Goal: Task Accomplishment & Management: Use online tool/utility

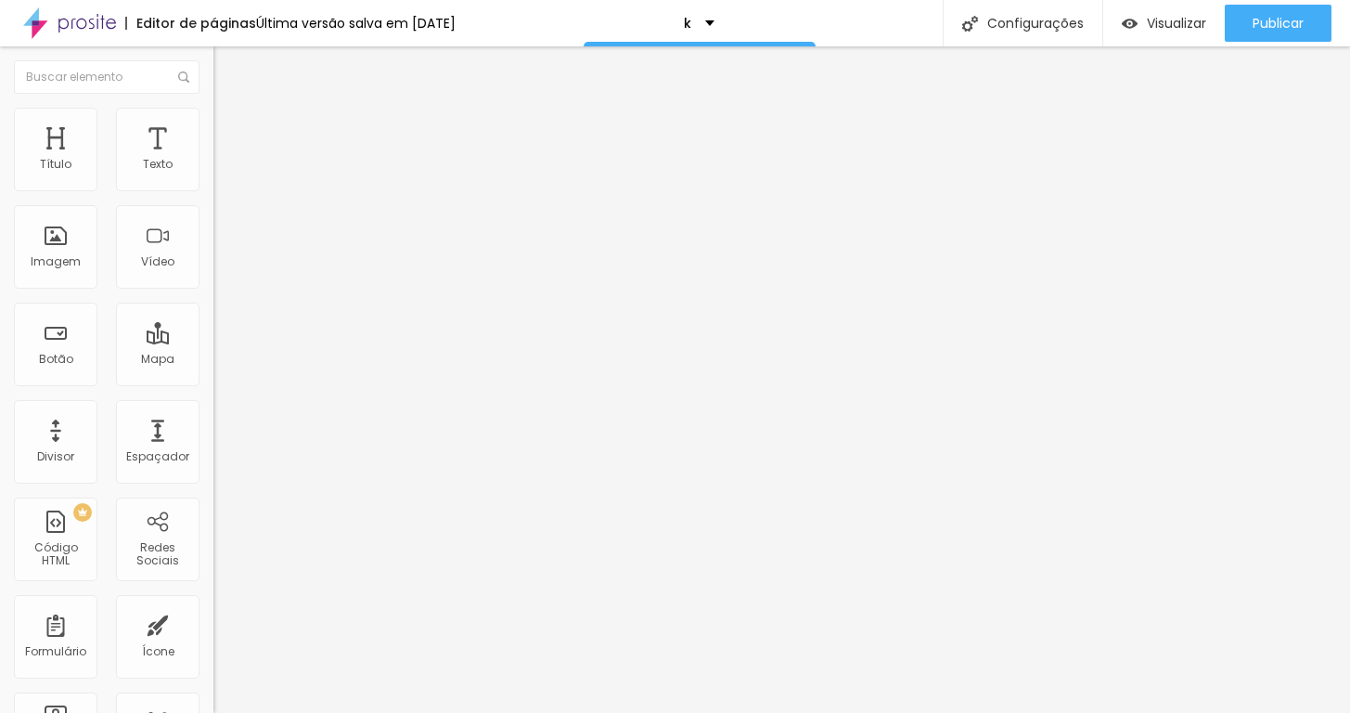
click at [113, 30] on img at bounding box center [69, 23] width 93 height 46
click at [213, 178] on button "button" at bounding box center [226, 168] width 26 height 19
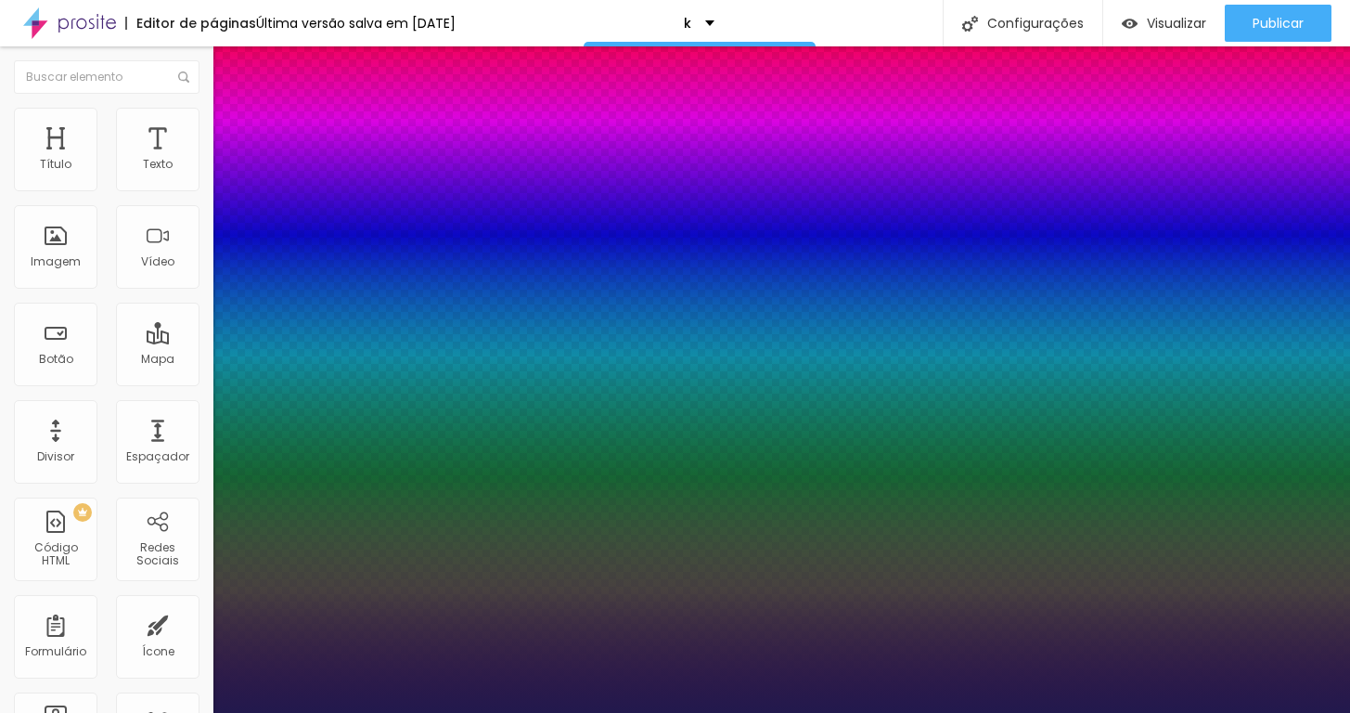
type input "1"
select select "PlayfairDisplay"
type input "1"
click at [476, 712] on div at bounding box center [675, 713] width 1350 height 0
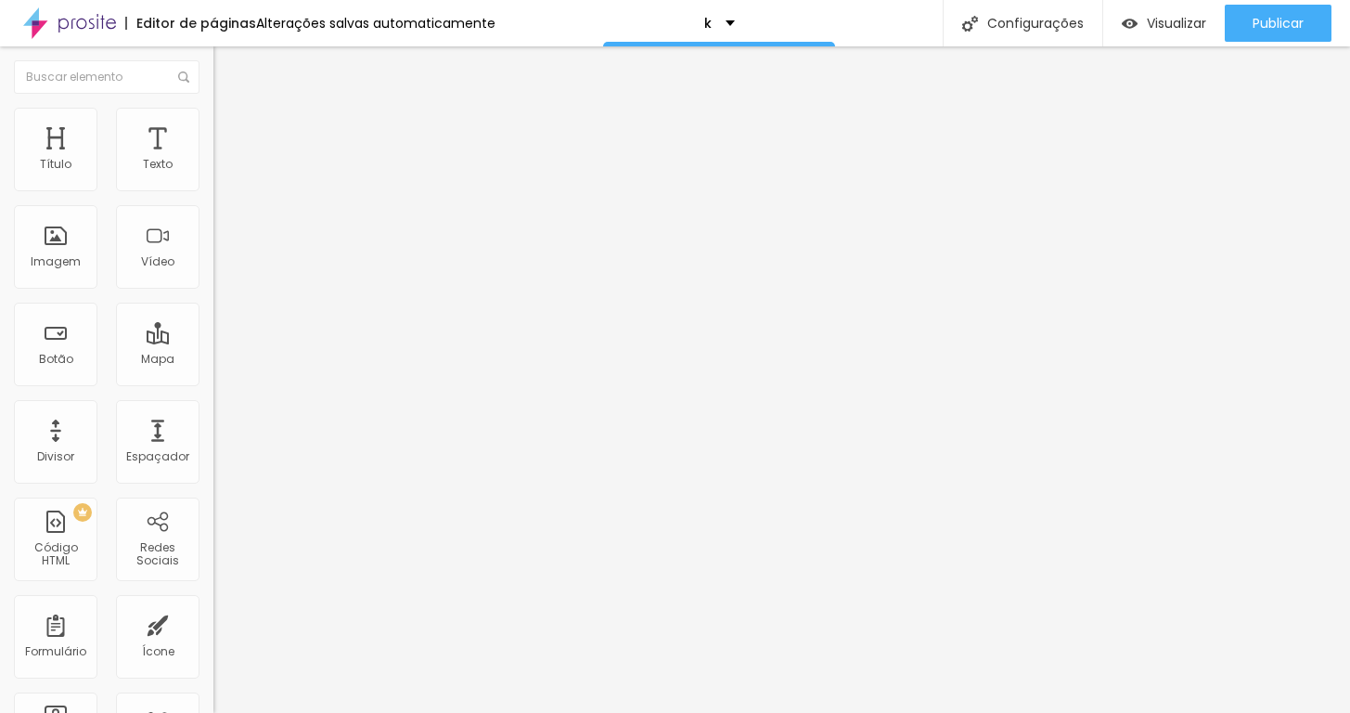
click at [221, 173] on icon "button" at bounding box center [226, 166] width 11 height 11
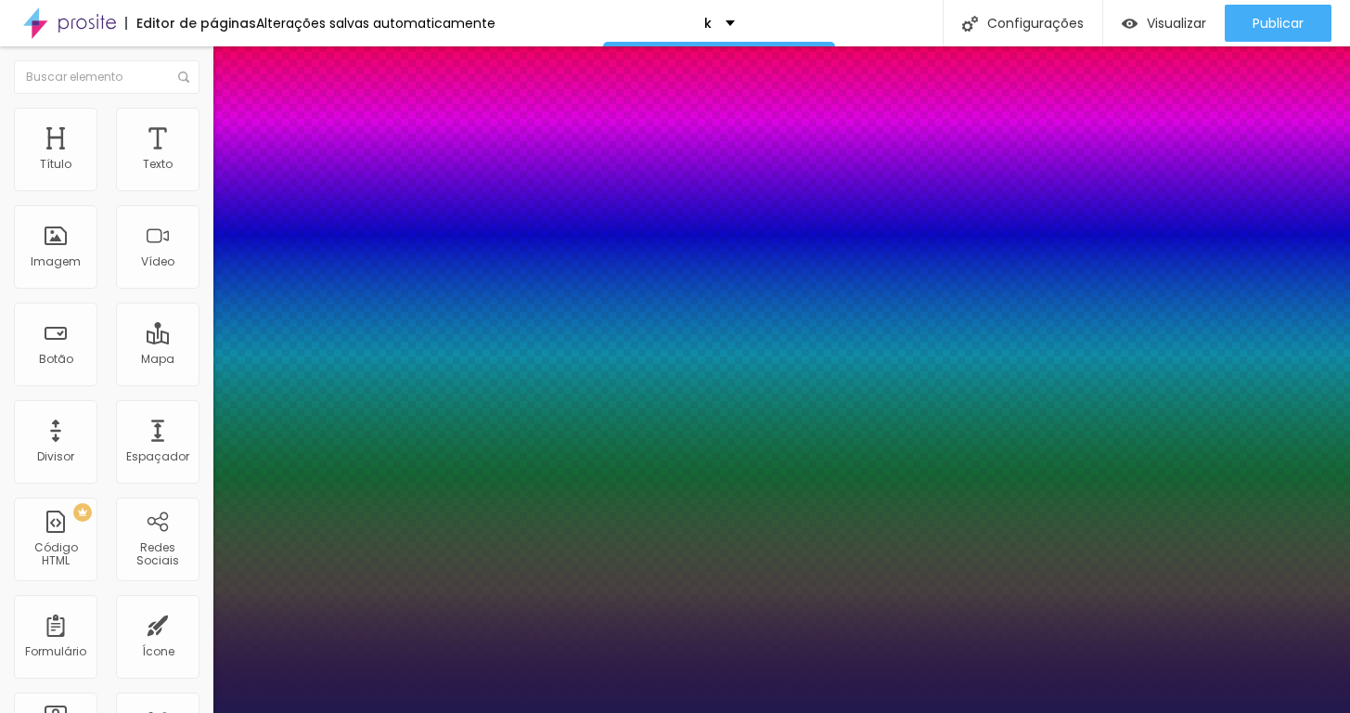
type input "1"
select select "PlayfairDisplay"
type input "1"
click at [762, 712] on div at bounding box center [675, 713] width 1350 height 0
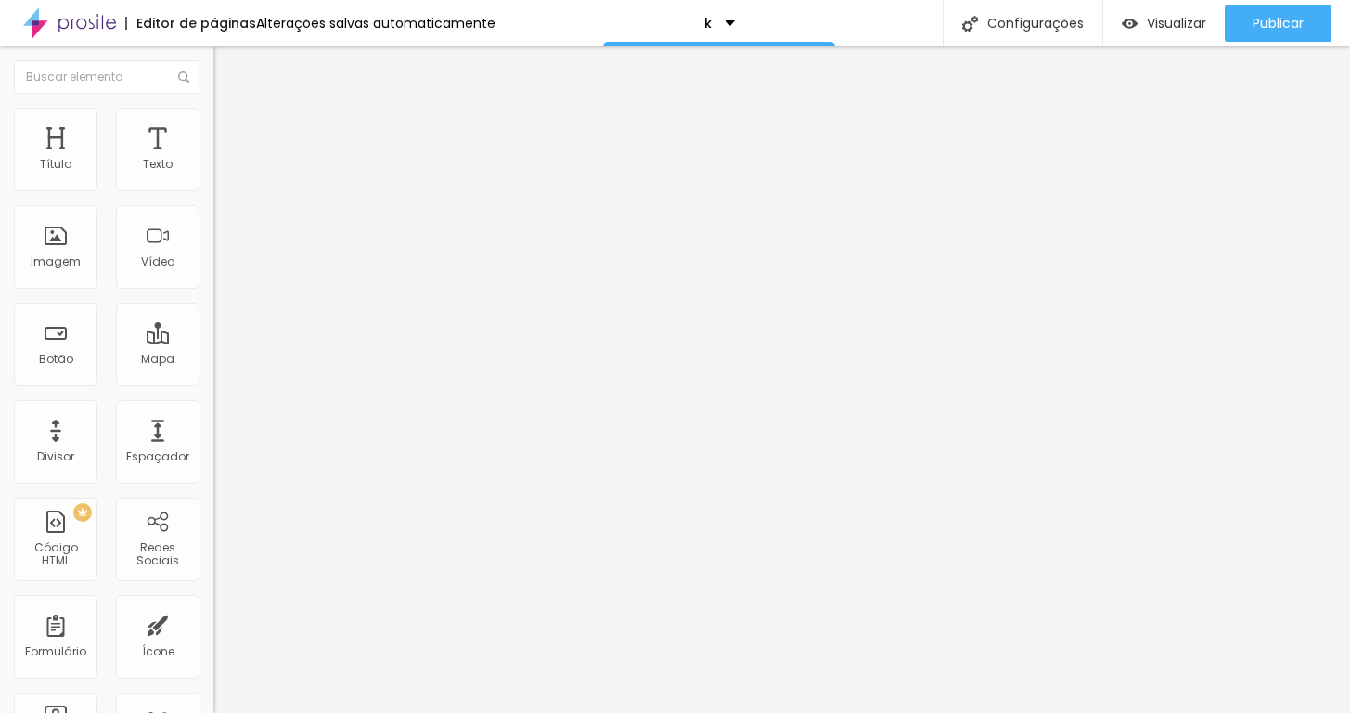
click at [213, 178] on button "button" at bounding box center [226, 168] width 26 height 19
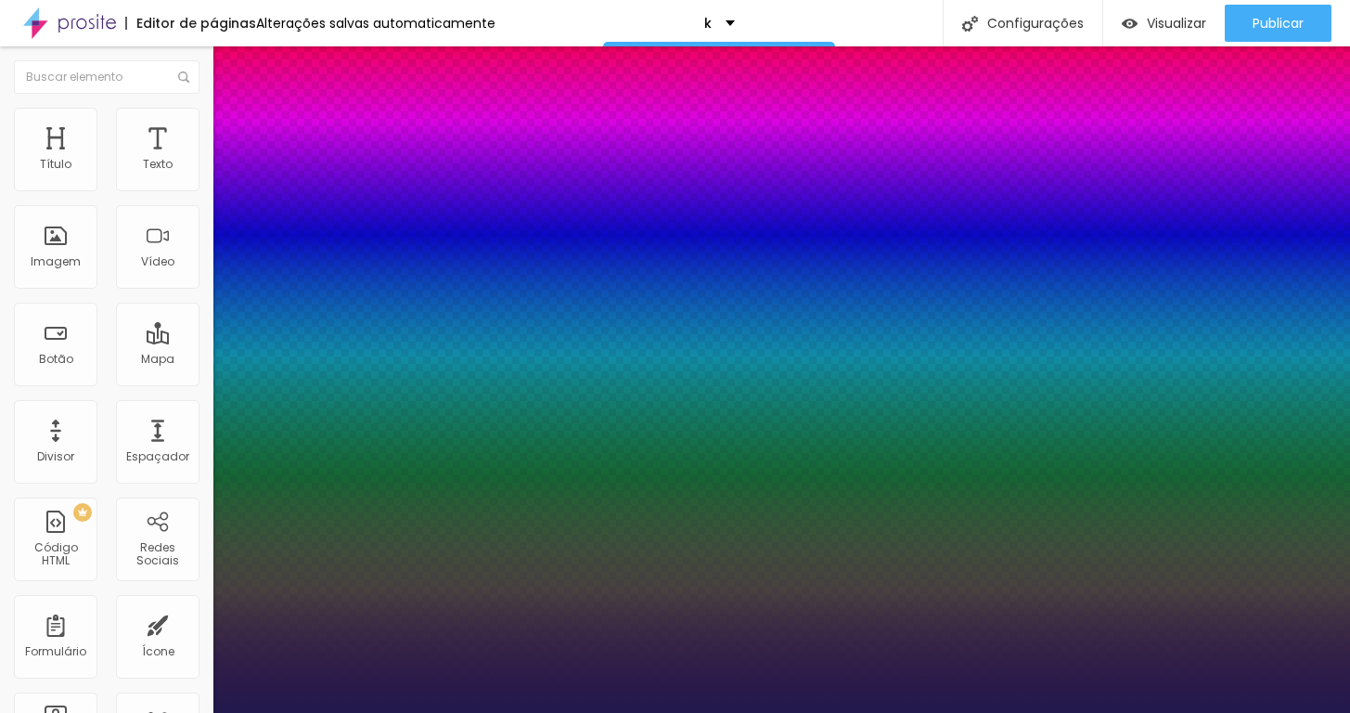
type input "1"
select select "PlayfairDisplay"
type input "1"
click at [790, 712] on div at bounding box center [675, 713] width 1350 height 0
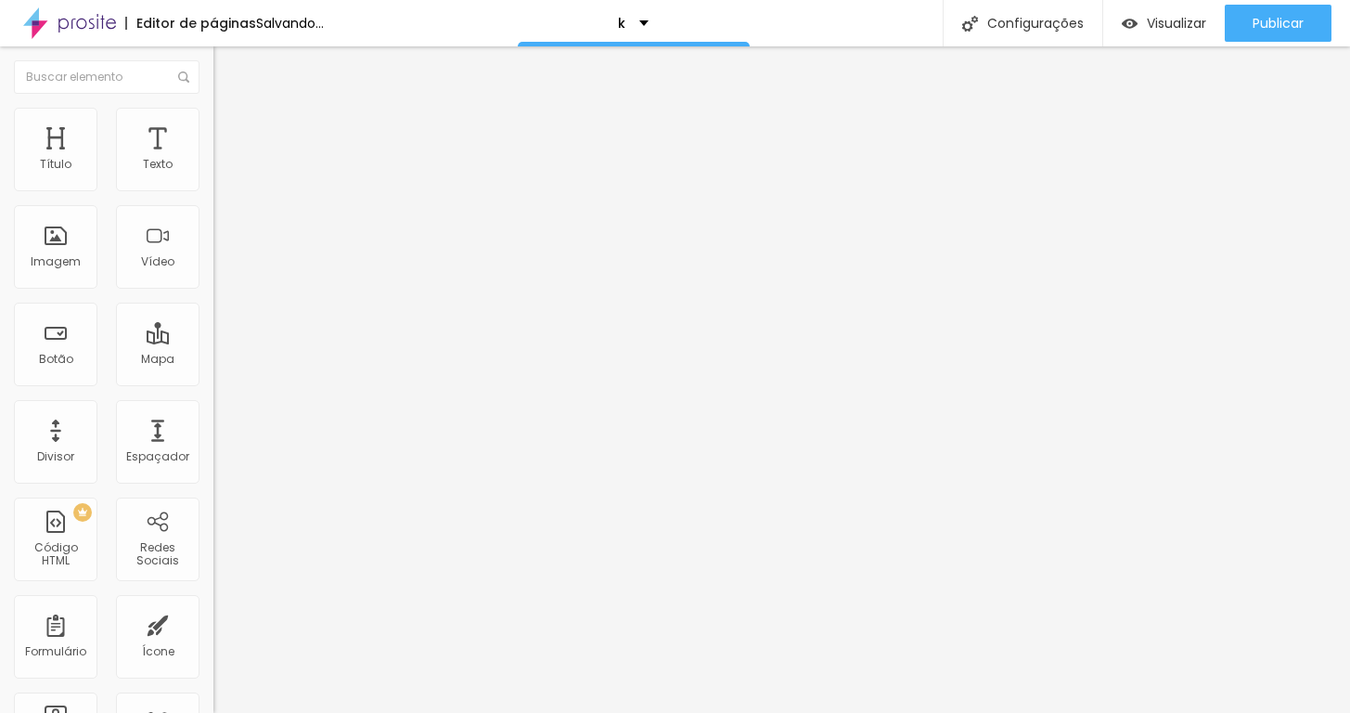
click at [213, 111] on img at bounding box center [221, 116] width 17 height 17
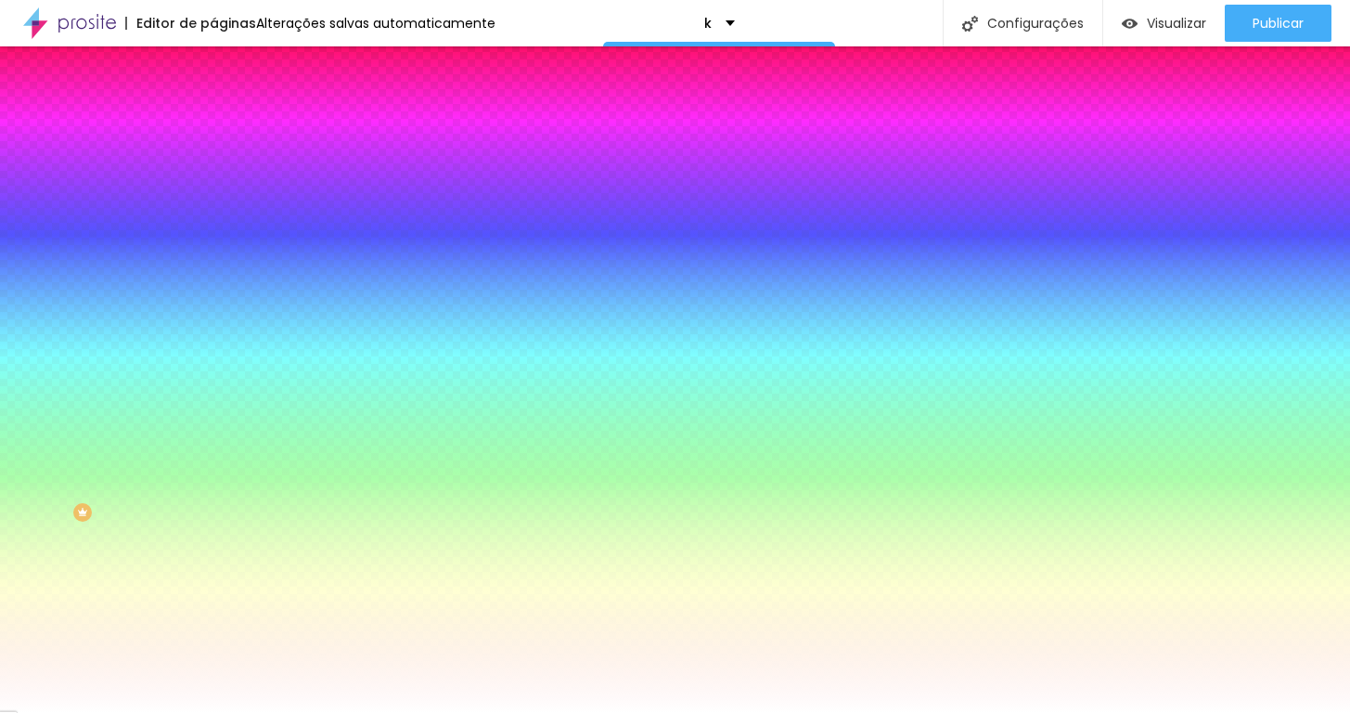
type input "191"
type input "189"
type input "183"
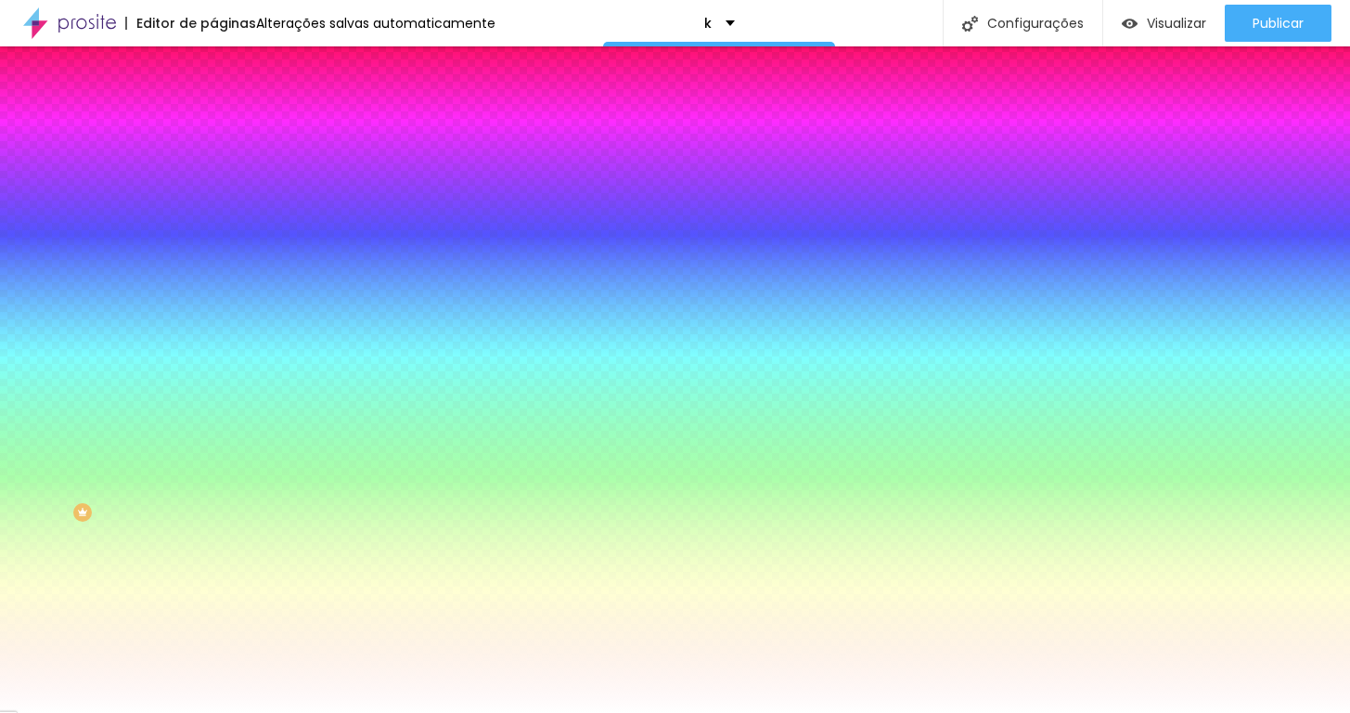
type input "183"
type input "168"
type input "146"
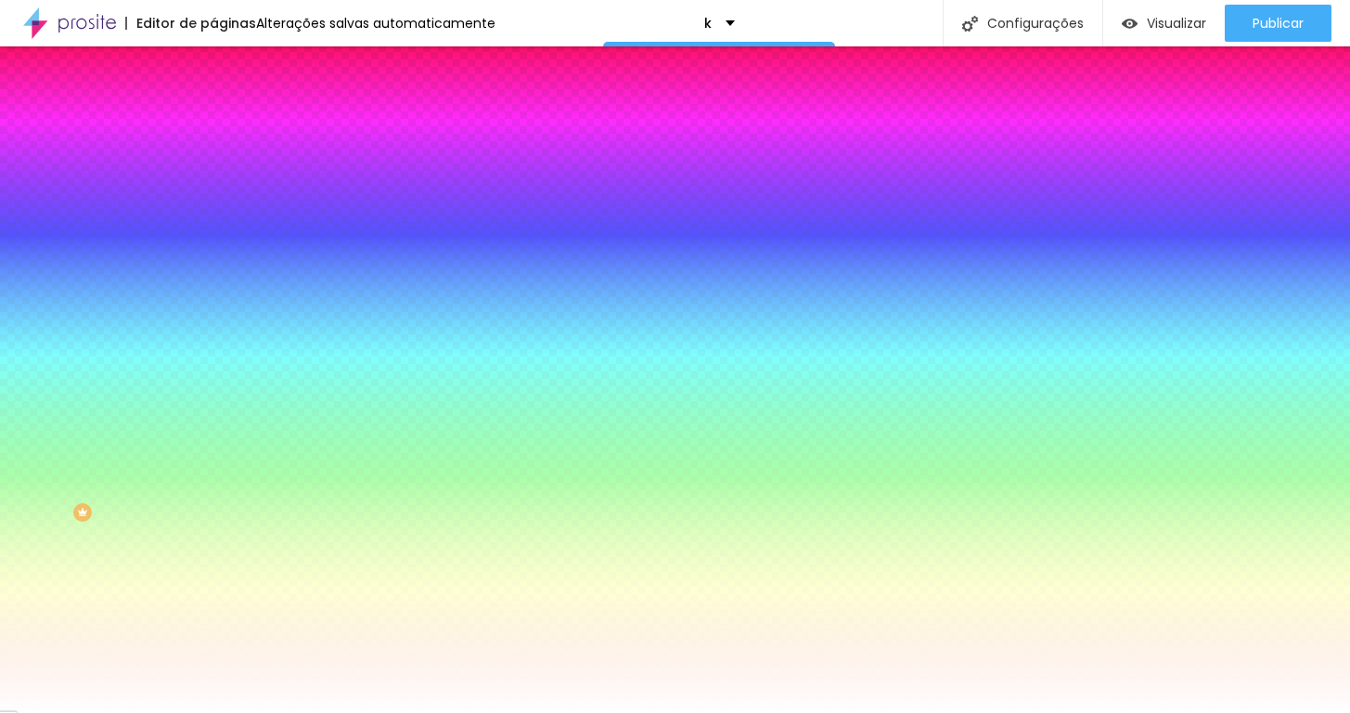
type input "122"
type input "100"
type input "81"
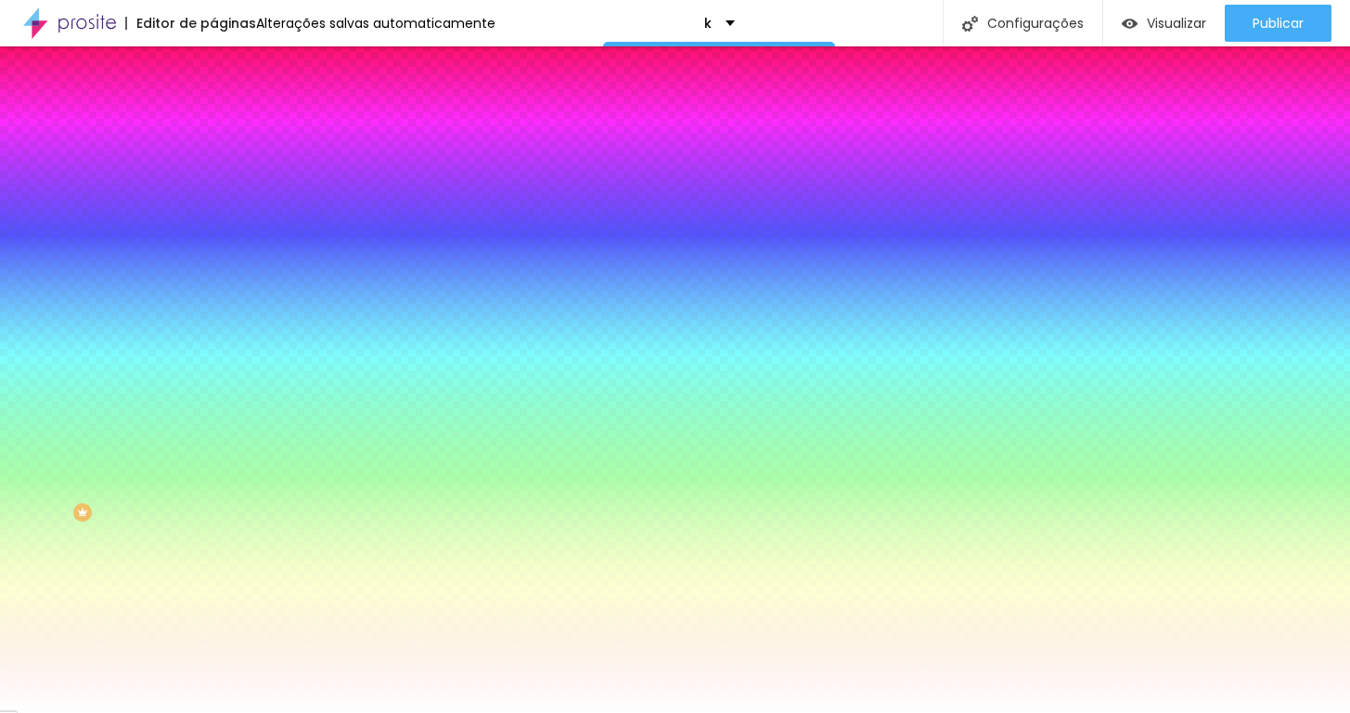
type input "81"
type input "63"
type input "49"
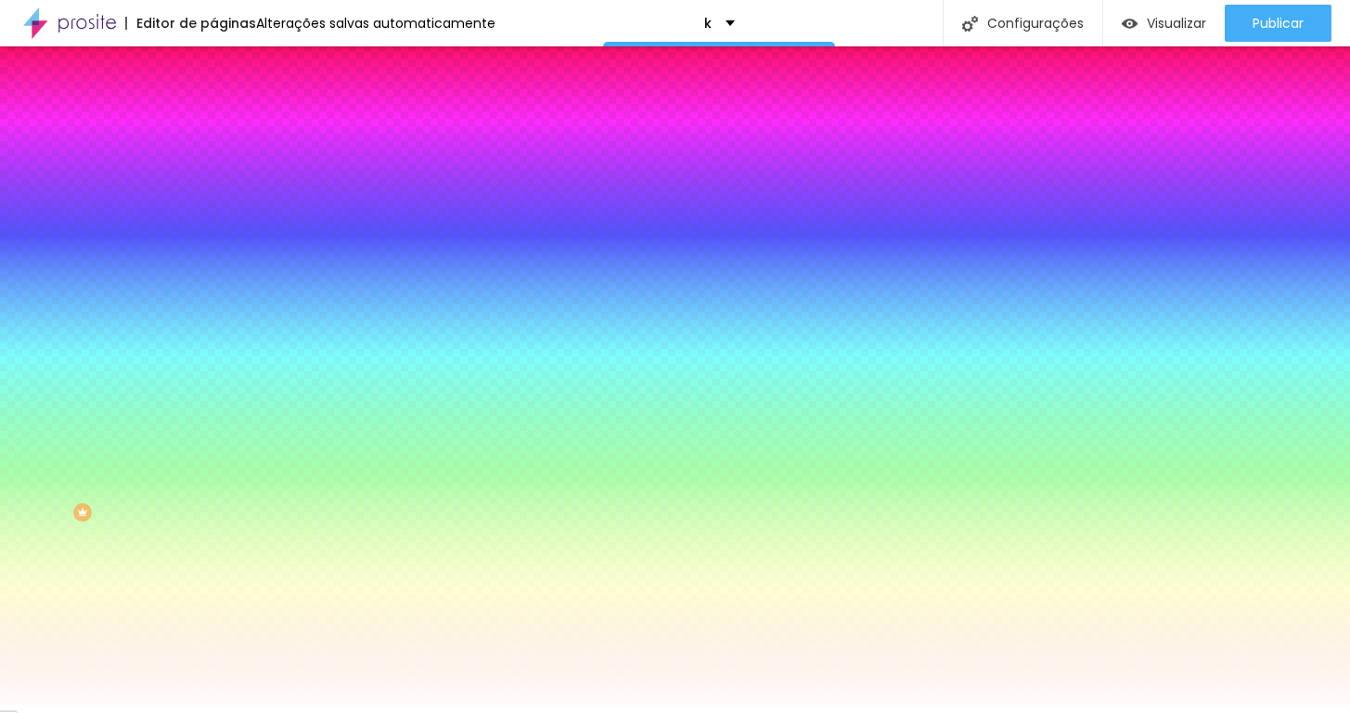
type input "39"
type input "33"
type input "28"
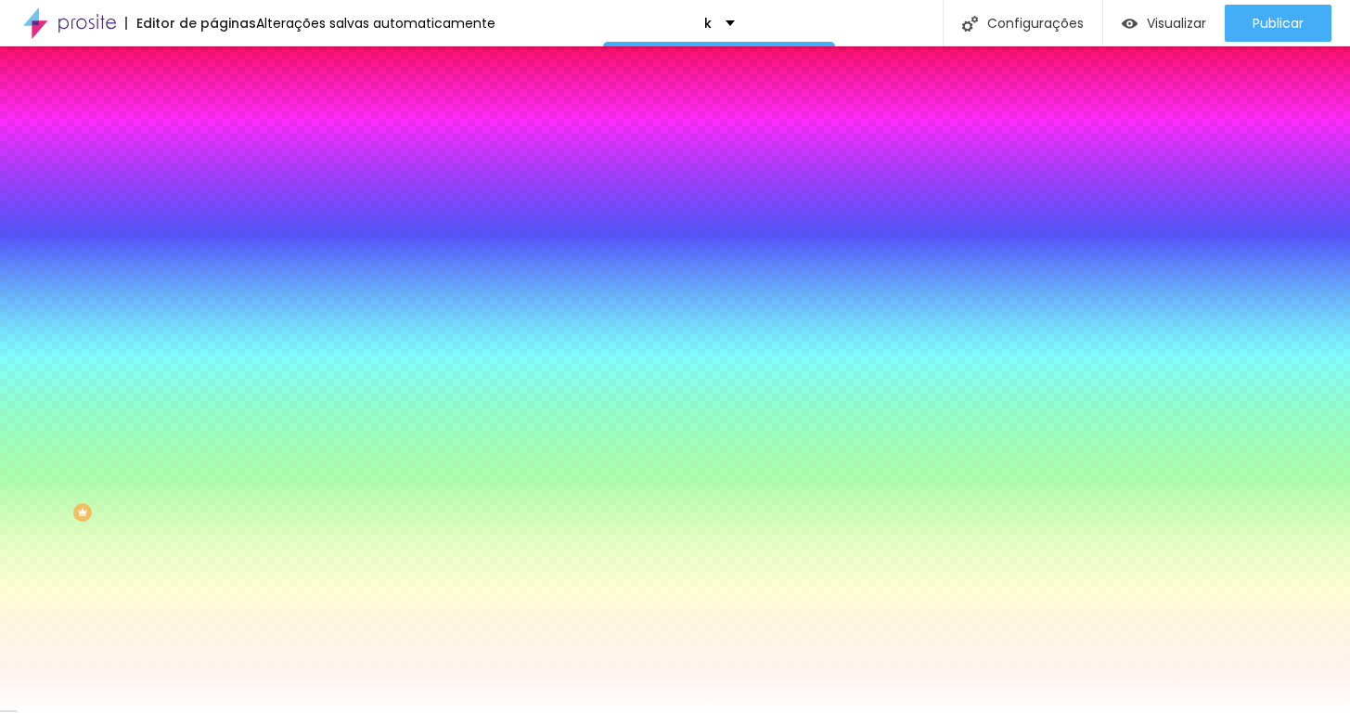
type input "28"
type input "26"
type input "28"
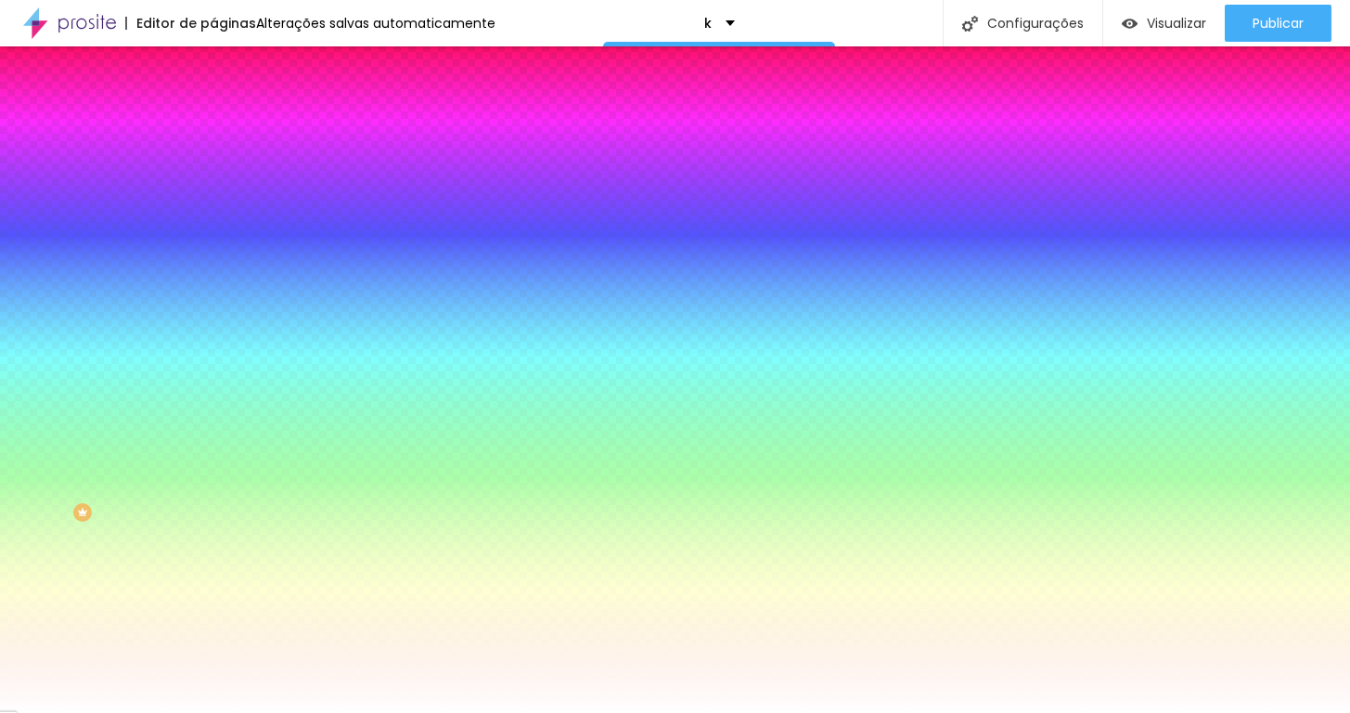
type input "30"
type input "33"
type input "41"
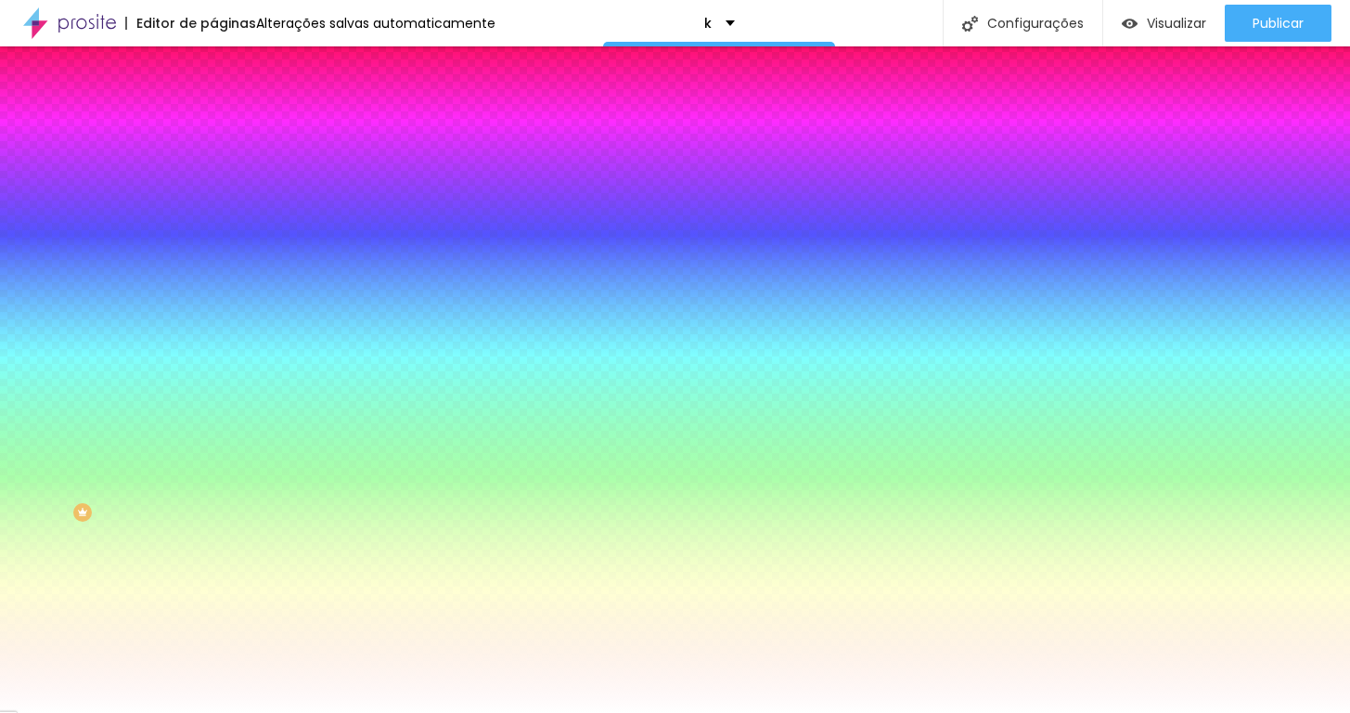
type input "41"
type input "61"
type input "91"
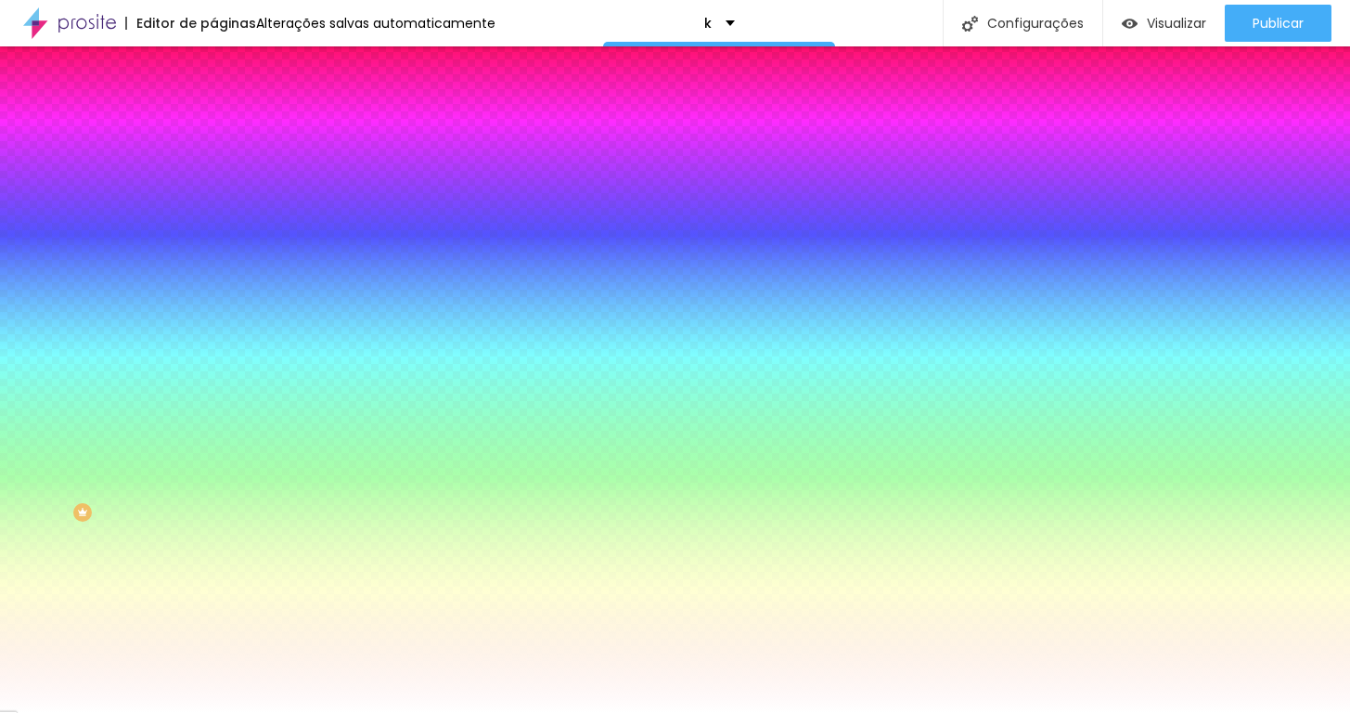
type input "128"
type input "173"
type input "200"
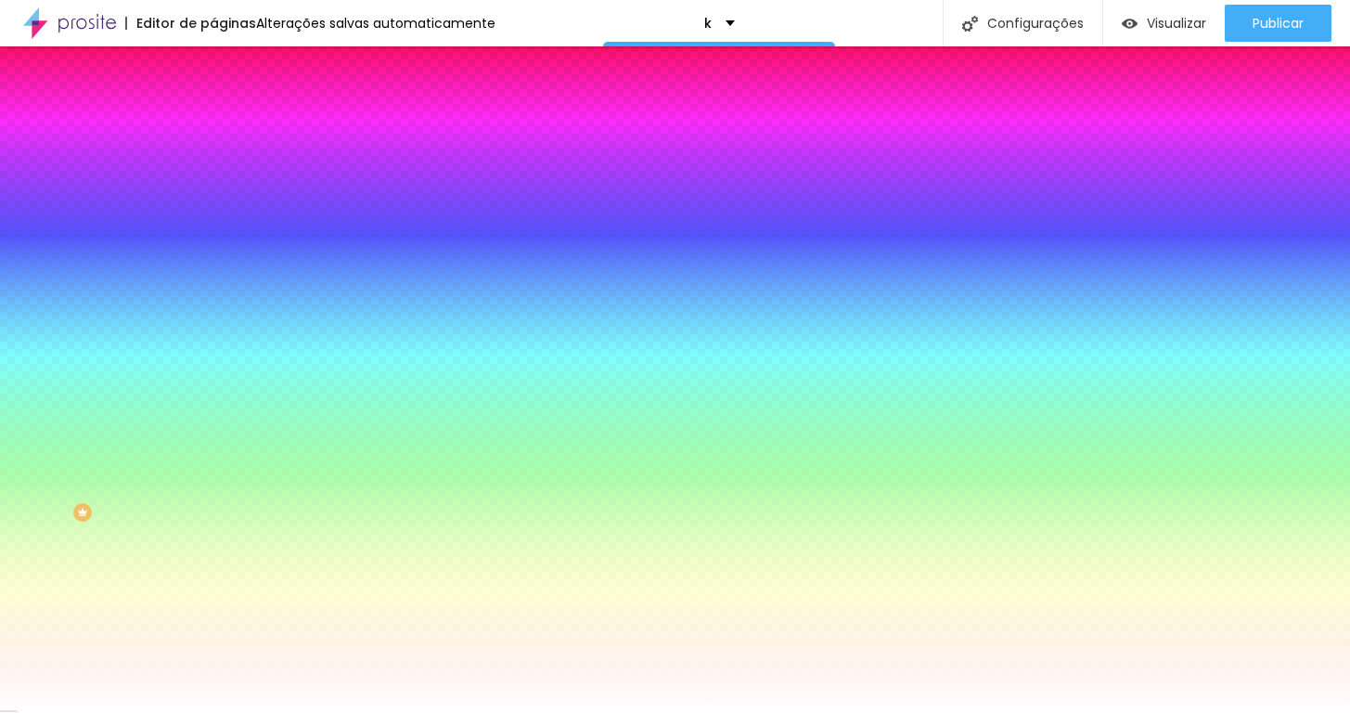
type input "200"
drag, startPoint x: 152, startPoint y: 228, endPoint x: 238, endPoint y: 196, distance: 91.3
click at [238, 196] on div "Título Texto Imagem Vídeo Botão Mapa Divisor Espaçador PREMIUM Código HTML Rede…" at bounding box center [675, 379] width 1350 height 666
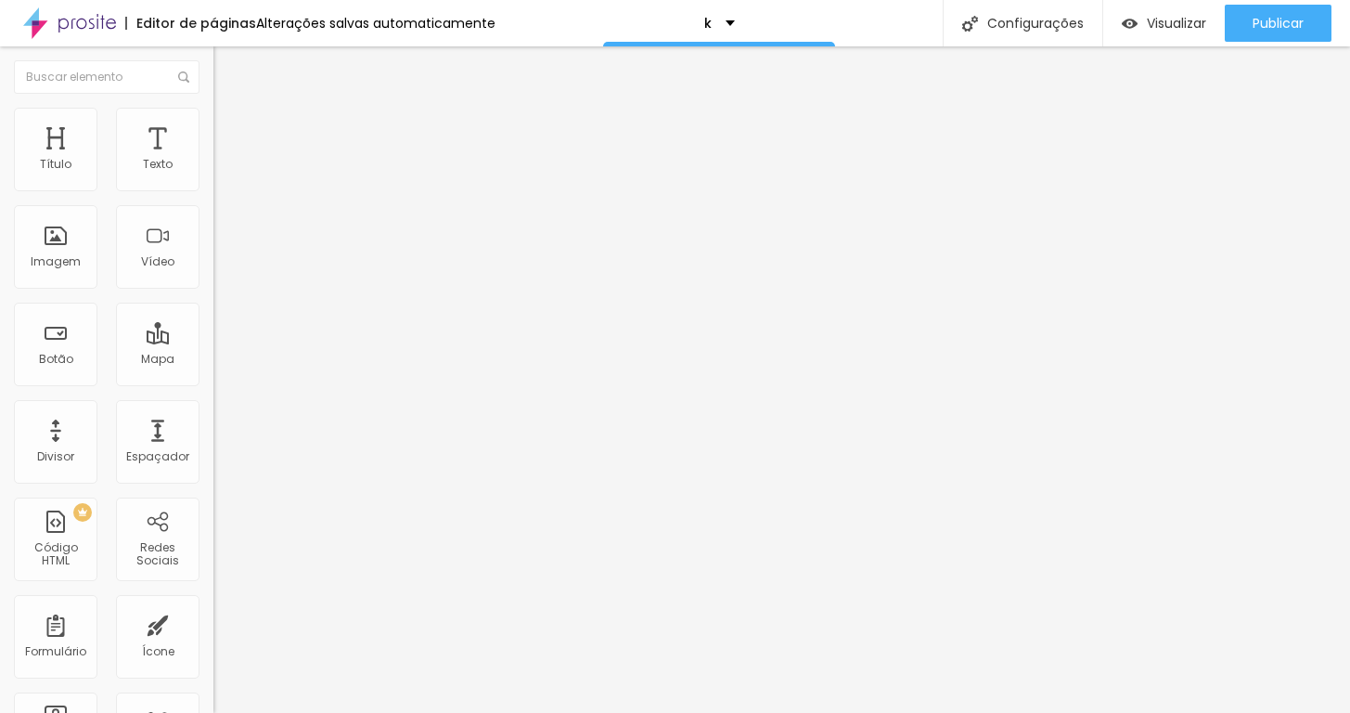
click at [213, 160] on span "Trocar imagem" at bounding box center [263, 152] width 101 height 16
click at [213, 178] on button "button" at bounding box center [226, 168] width 26 height 19
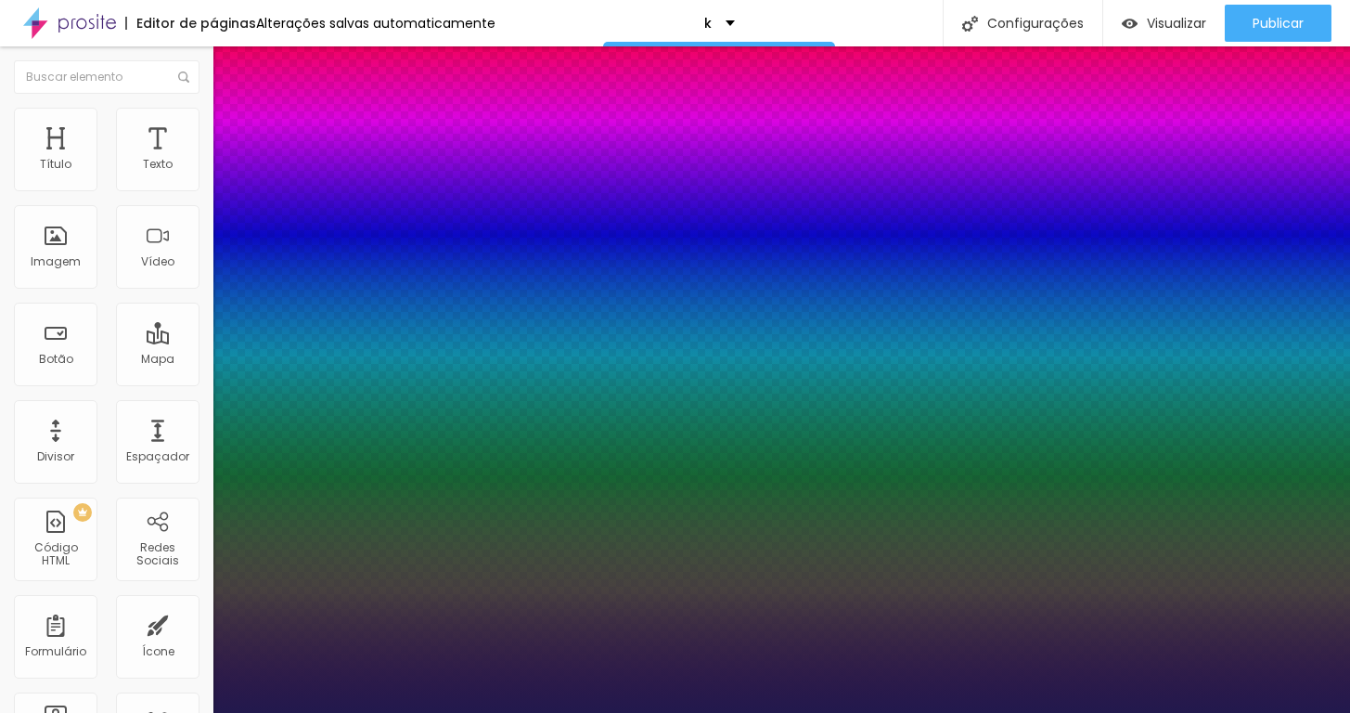
type input "1"
click at [175, 712] on div at bounding box center [675, 713] width 1350 height 0
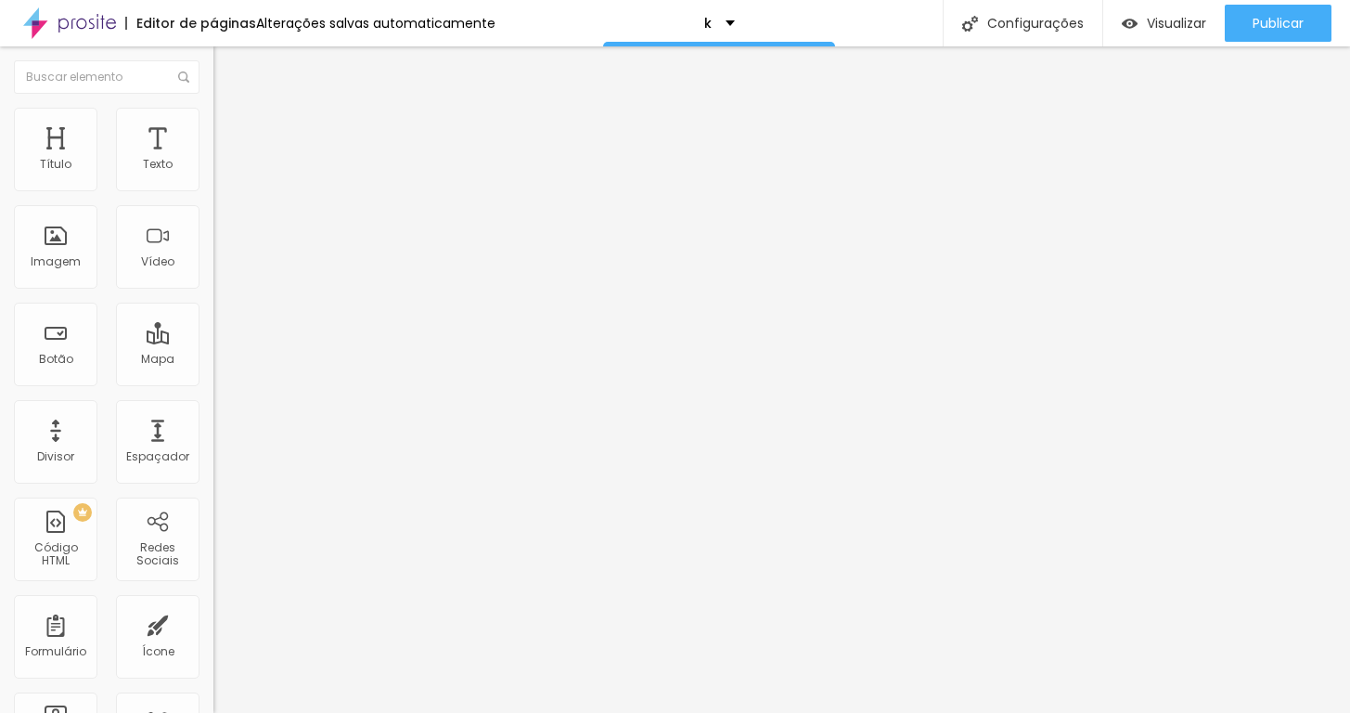
click at [213, 122] on li "Avançado" at bounding box center [319, 117] width 213 height 19
click at [213, 138] on li "Avançado" at bounding box center [319, 135] width 213 height 19
click at [213, 126] on li "Avançado" at bounding box center [319, 135] width 213 height 19
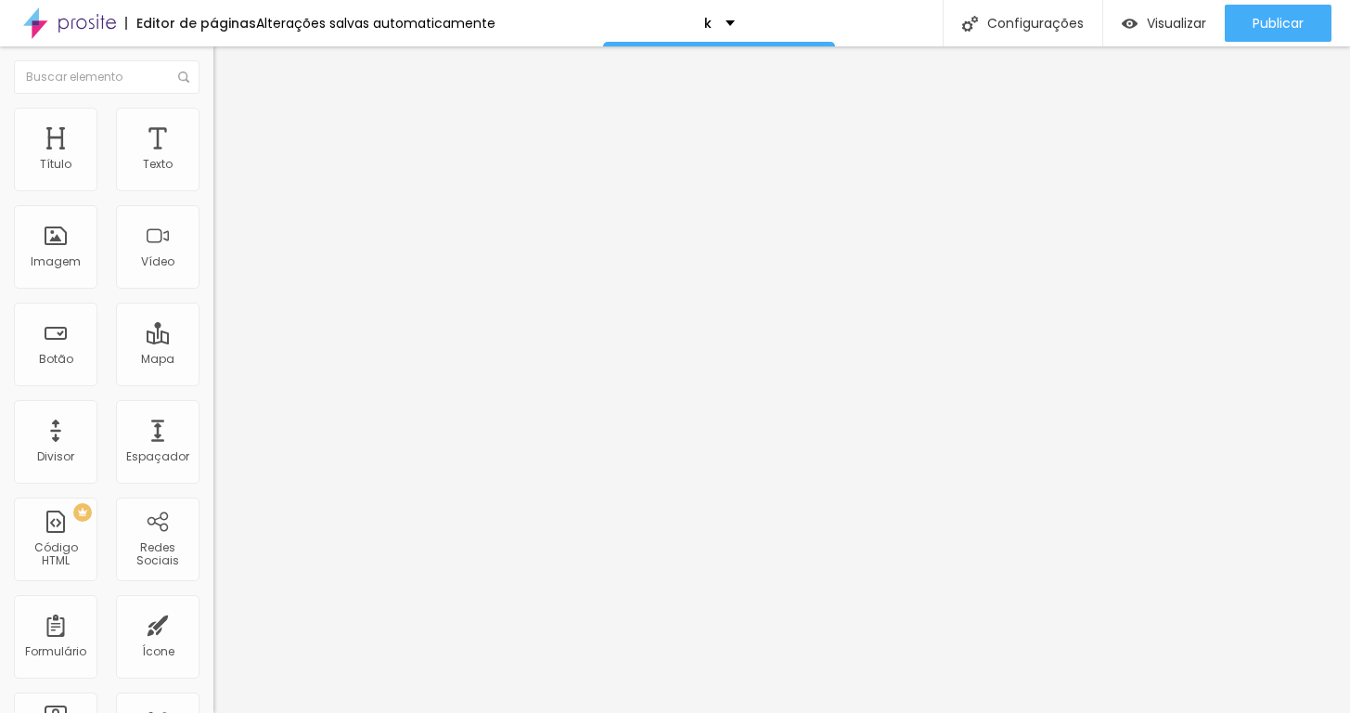
click at [230, 131] on span "Avançado" at bounding box center [260, 139] width 61 height 16
click at [213, 647] on div at bounding box center [558, 654] width 691 height 19
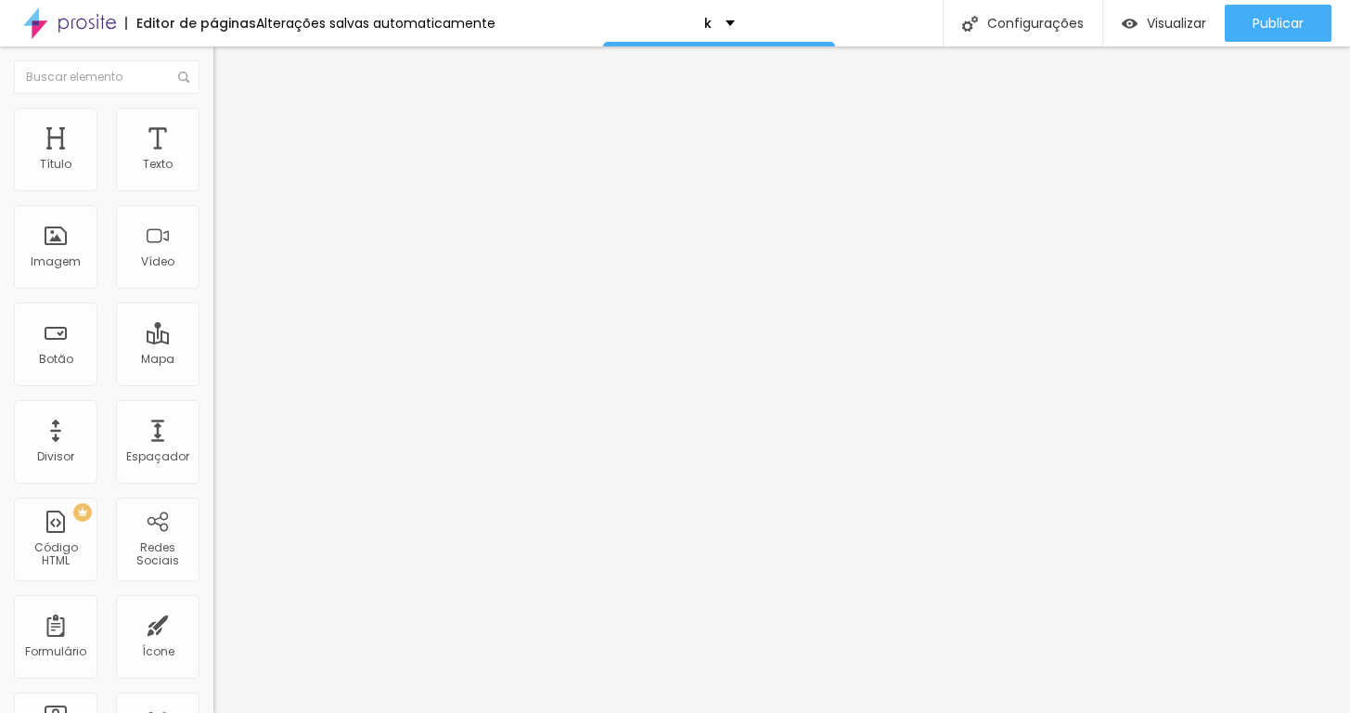
scroll to position [143, 0]
click at [213, 558] on div "CSS Customizado Espaco para usuários avançados poderem personalizar elementos c…" at bounding box center [319, 611] width 213 height 106
type input "15"
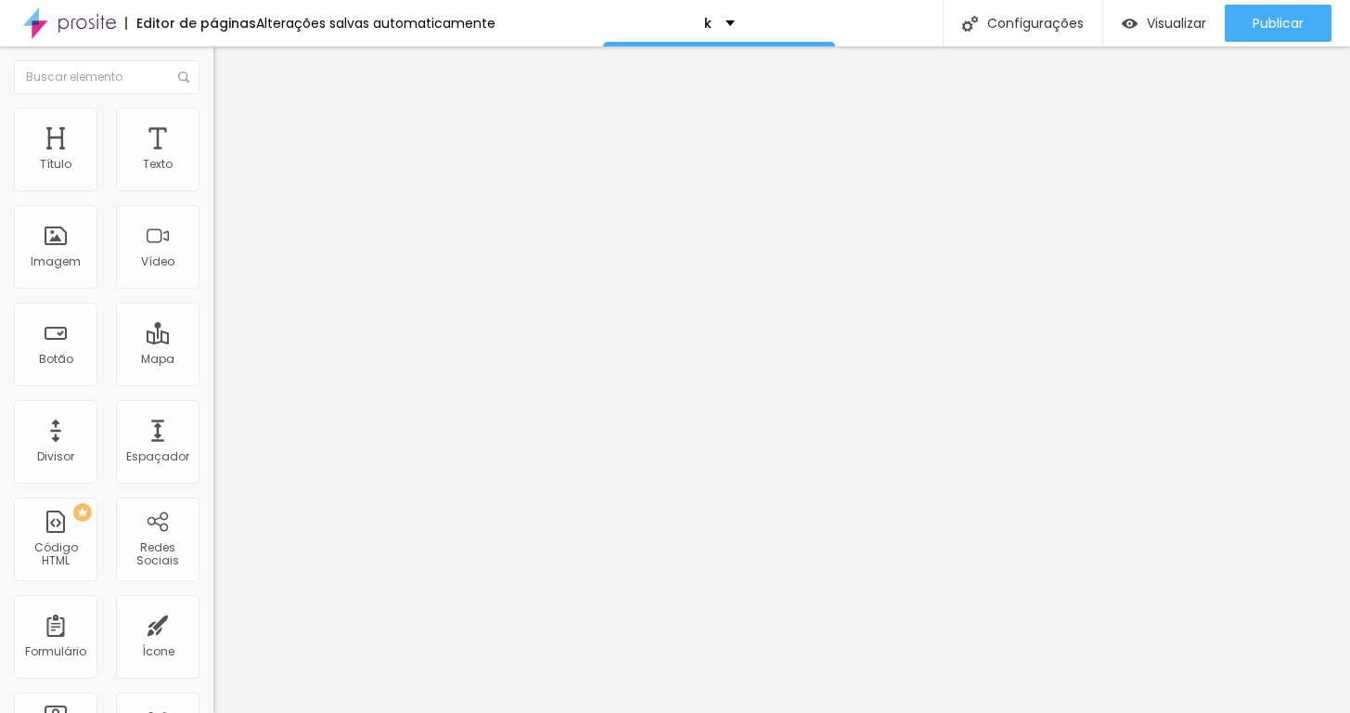
type input "15"
type input "10"
type input "15"
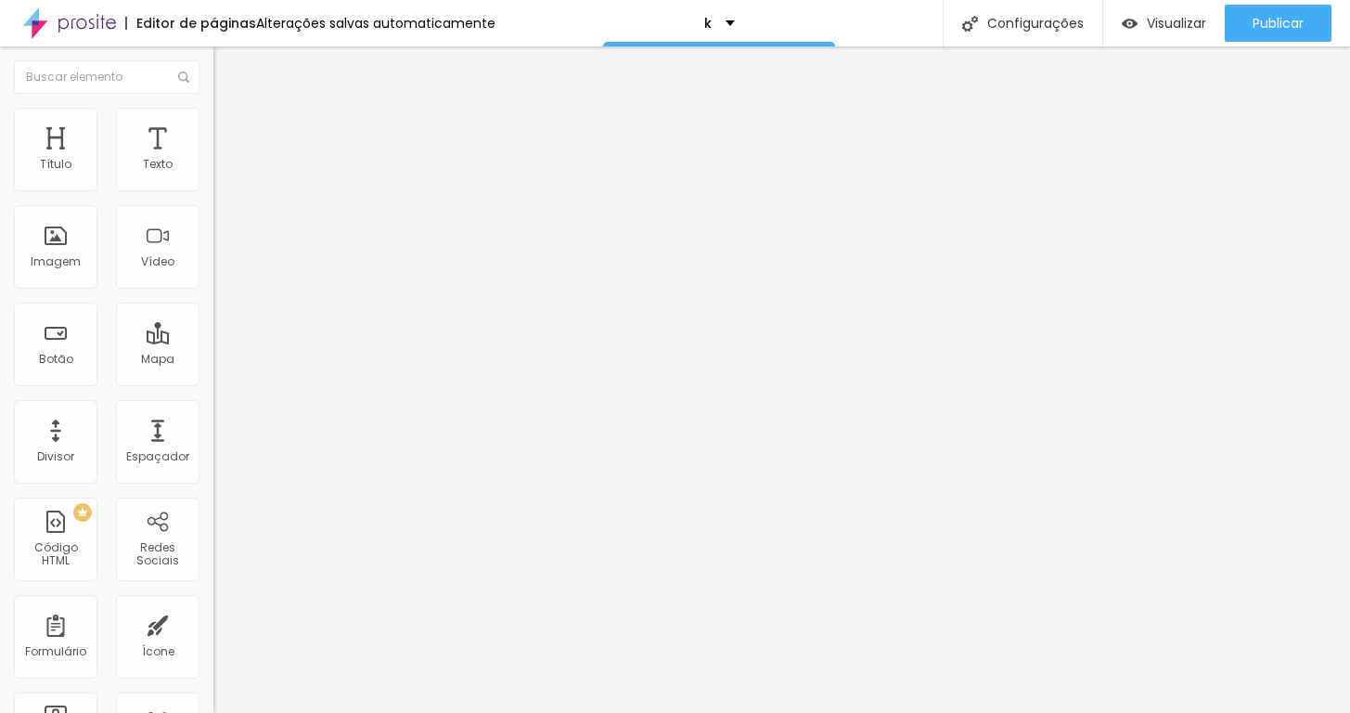
type input "20"
drag, startPoint x: 71, startPoint y: 182, endPoint x: 81, endPoint y: 177, distance: 10.4
click at [213, 360] on div at bounding box center [319, 368] width 213 height 17
click at [213, 122] on li "Estilo" at bounding box center [319, 117] width 213 height 19
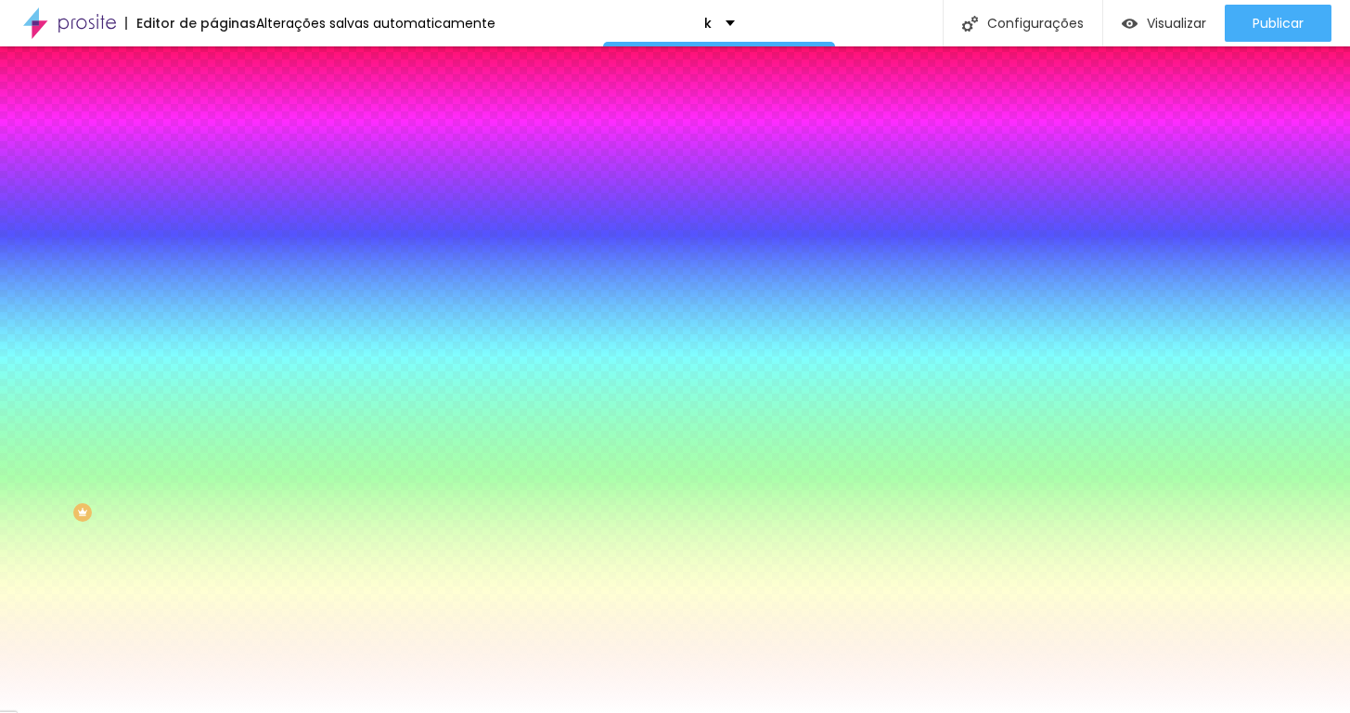
drag, startPoint x: 152, startPoint y: 221, endPoint x: 70, endPoint y: 223, distance: 82.6
click at [213, 411] on div at bounding box center [319, 419] width 213 height 17
type input "41"
click at [213, 411] on input "range" at bounding box center [273, 418] width 120 height 15
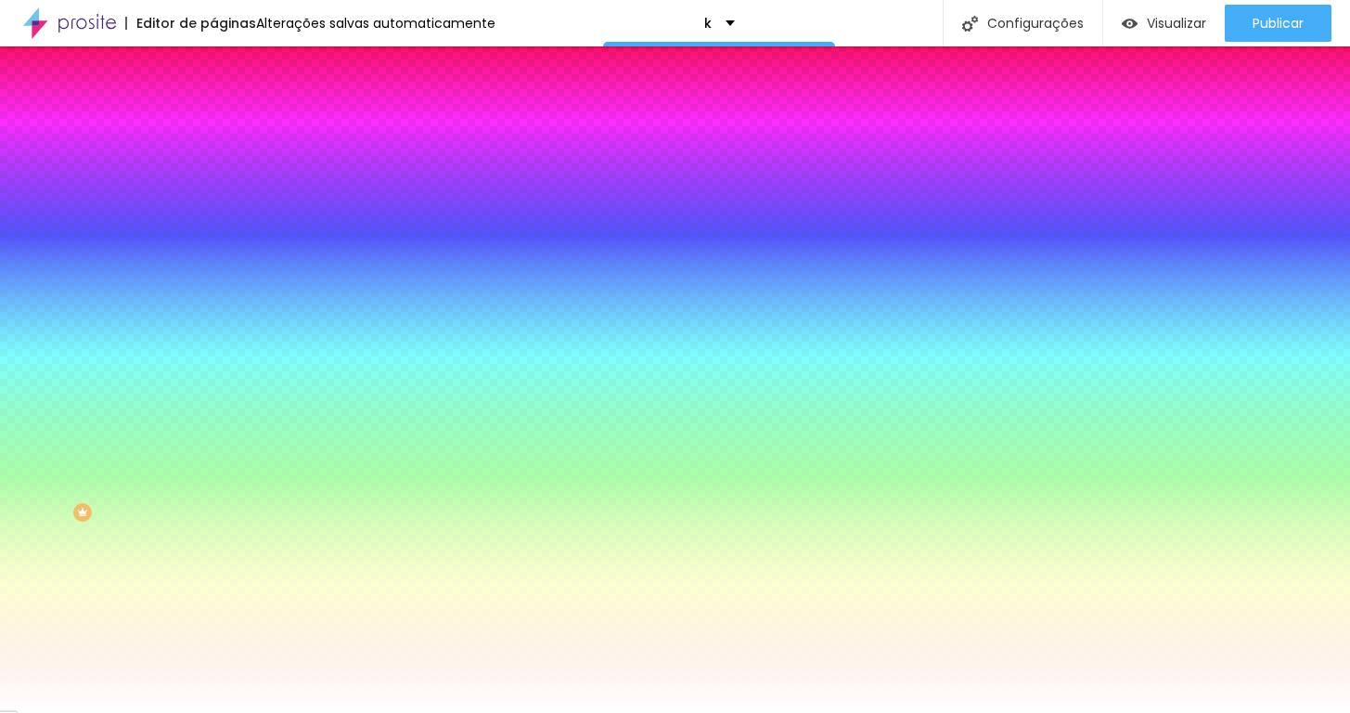
type input "39"
type input "43"
type input "54"
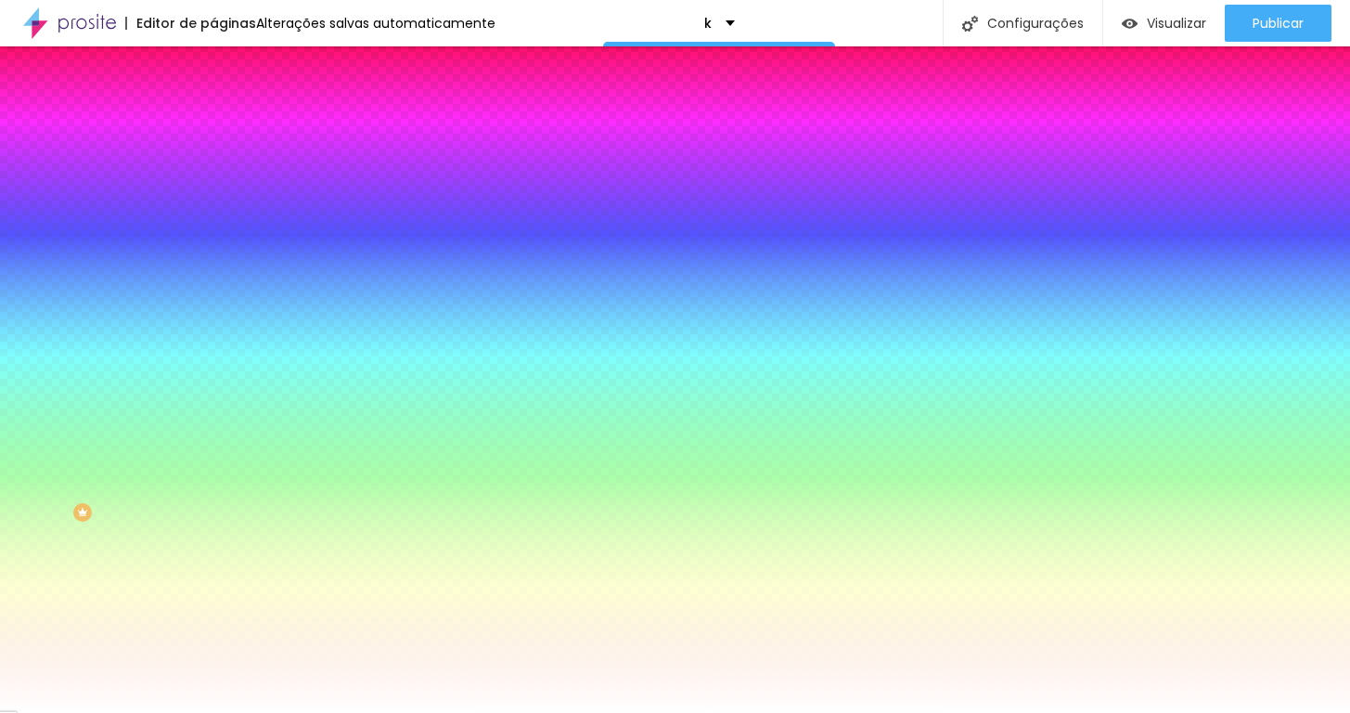
type input "54"
type input "79"
type input "107"
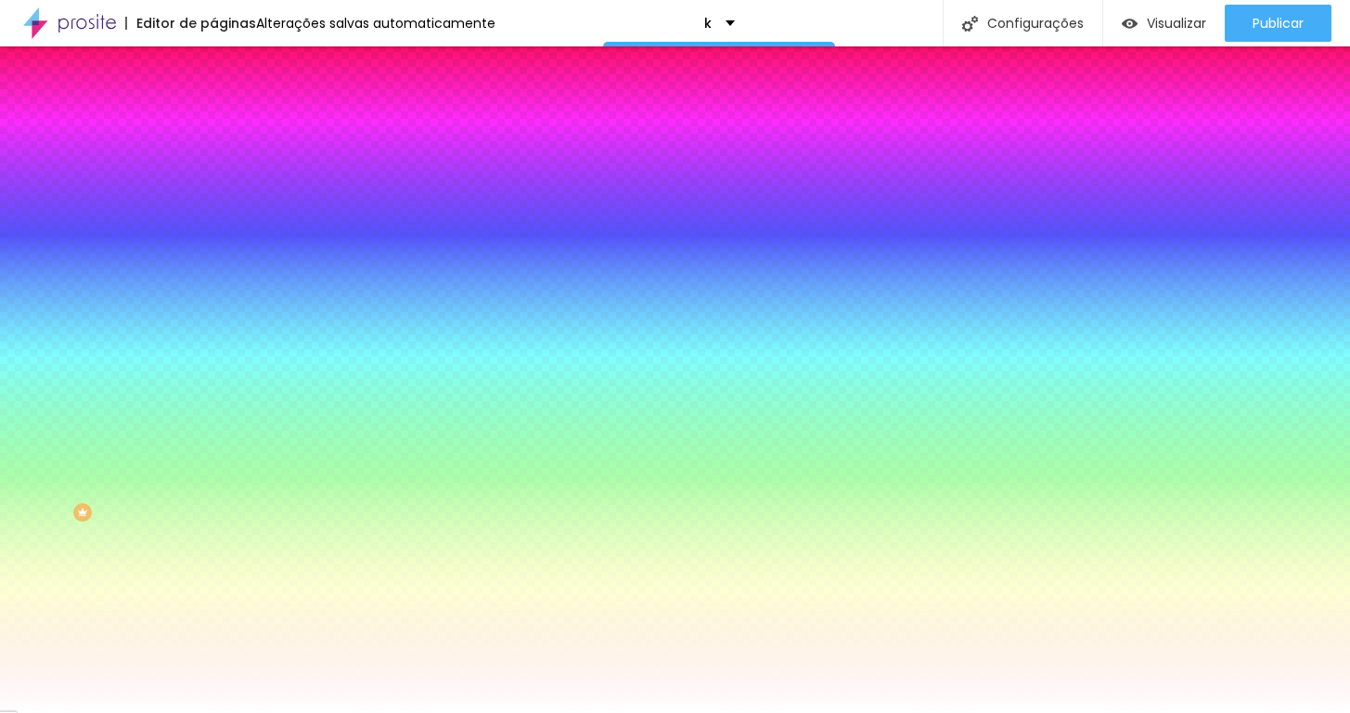
type input "137"
type input "165"
type input "191"
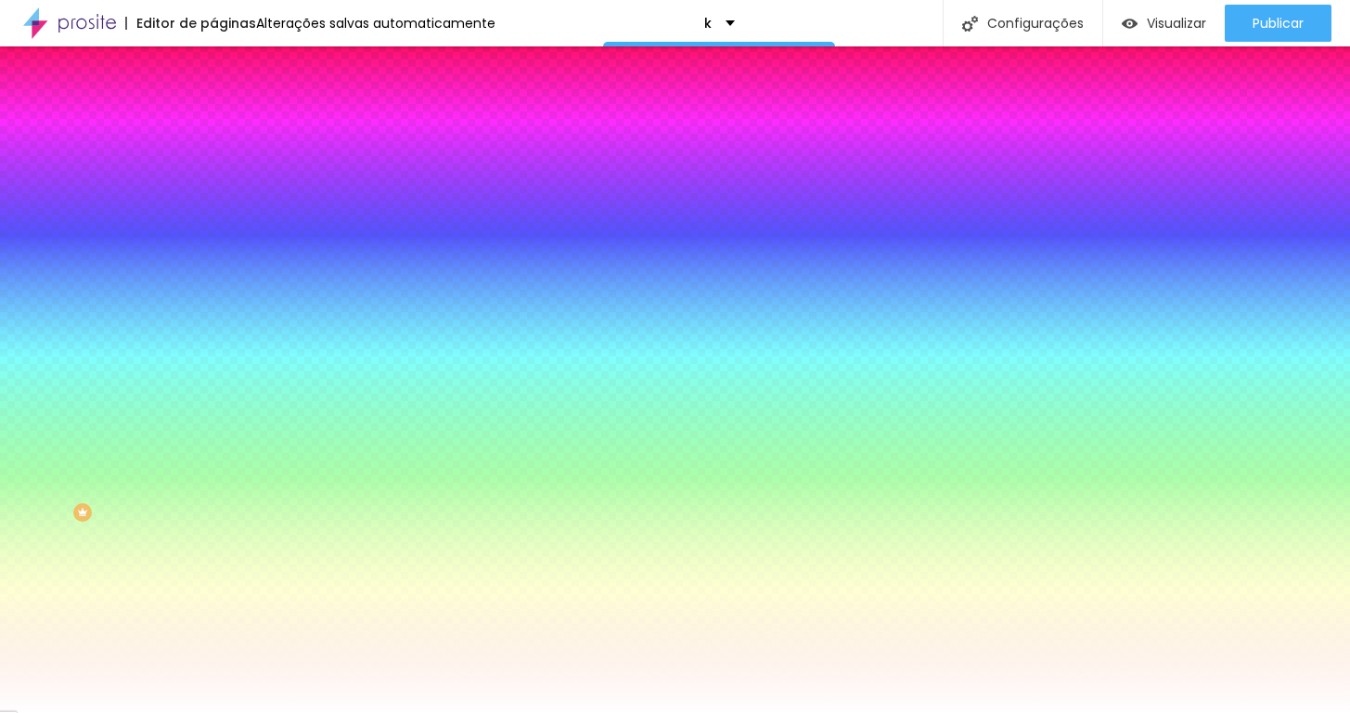
type input "191"
type input "200"
drag, startPoint x: 66, startPoint y: 226, endPoint x: 204, endPoint y: 225, distance: 138.3
type input "200"
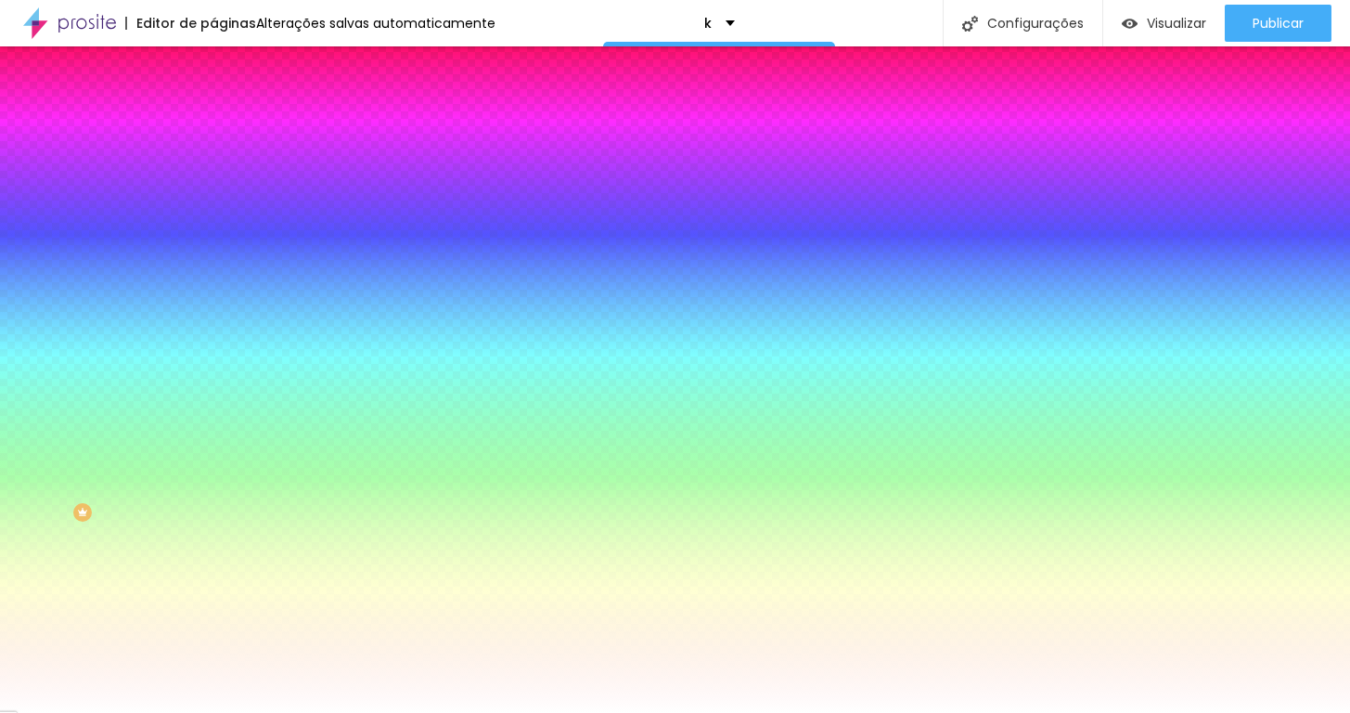
click at [213, 225] on div "200 Borda arredondada" at bounding box center [319, 327] width 213 height 263
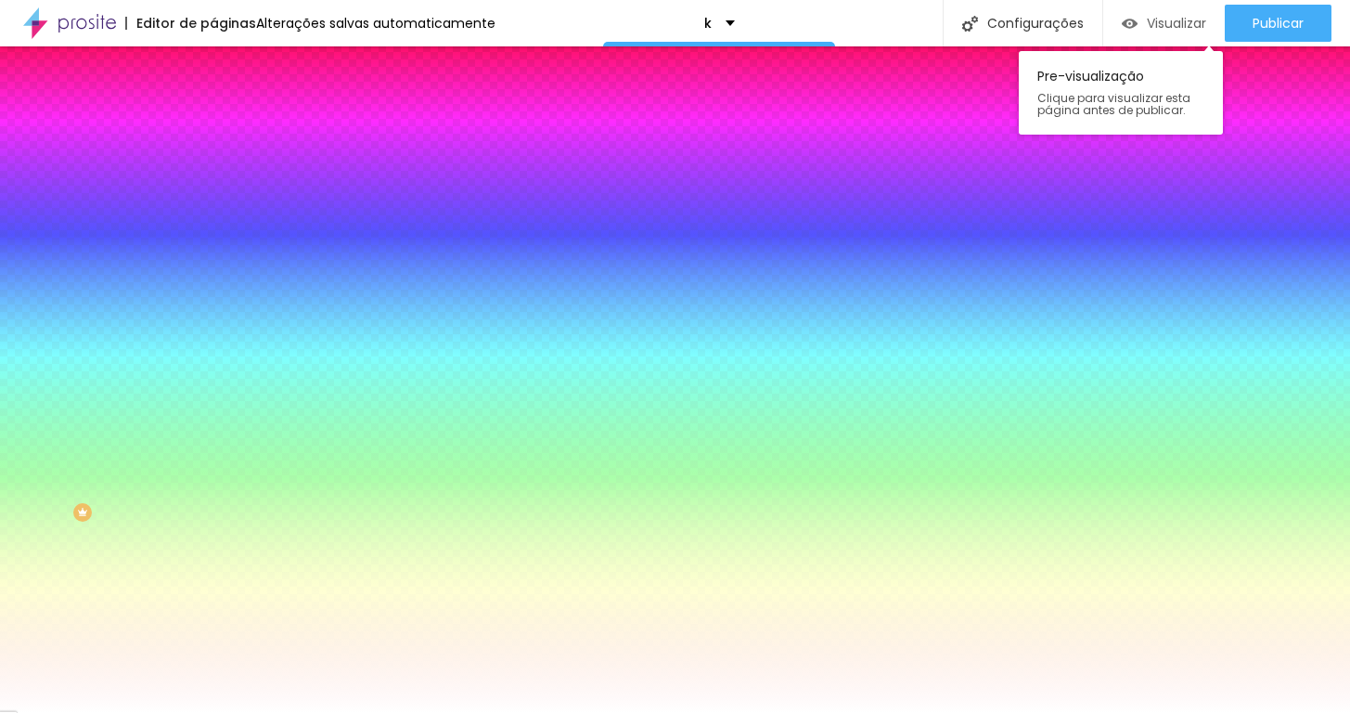
click at [1132, 20] on img "button" at bounding box center [1130, 24] width 16 height 16
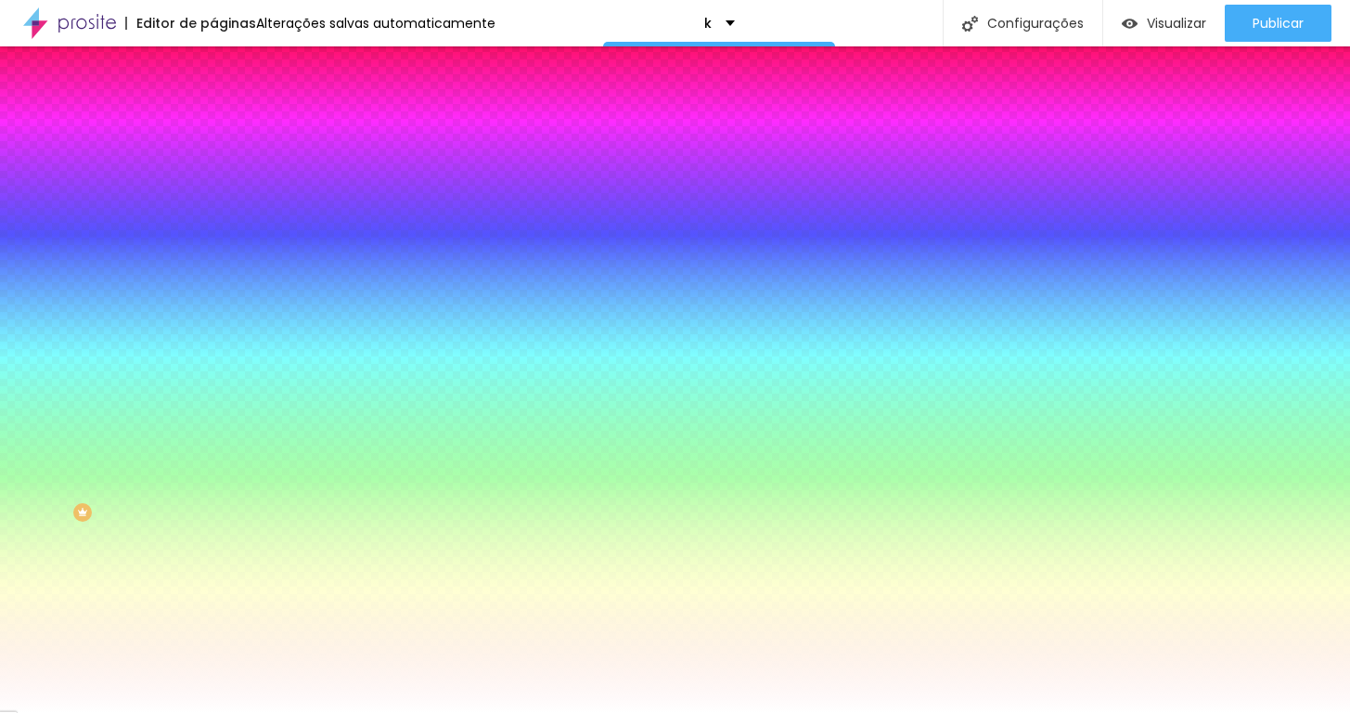
click at [68, 25] on img at bounding box center [69, 23] width 93 height 46
